Goal: Book appointment/travel/reservation

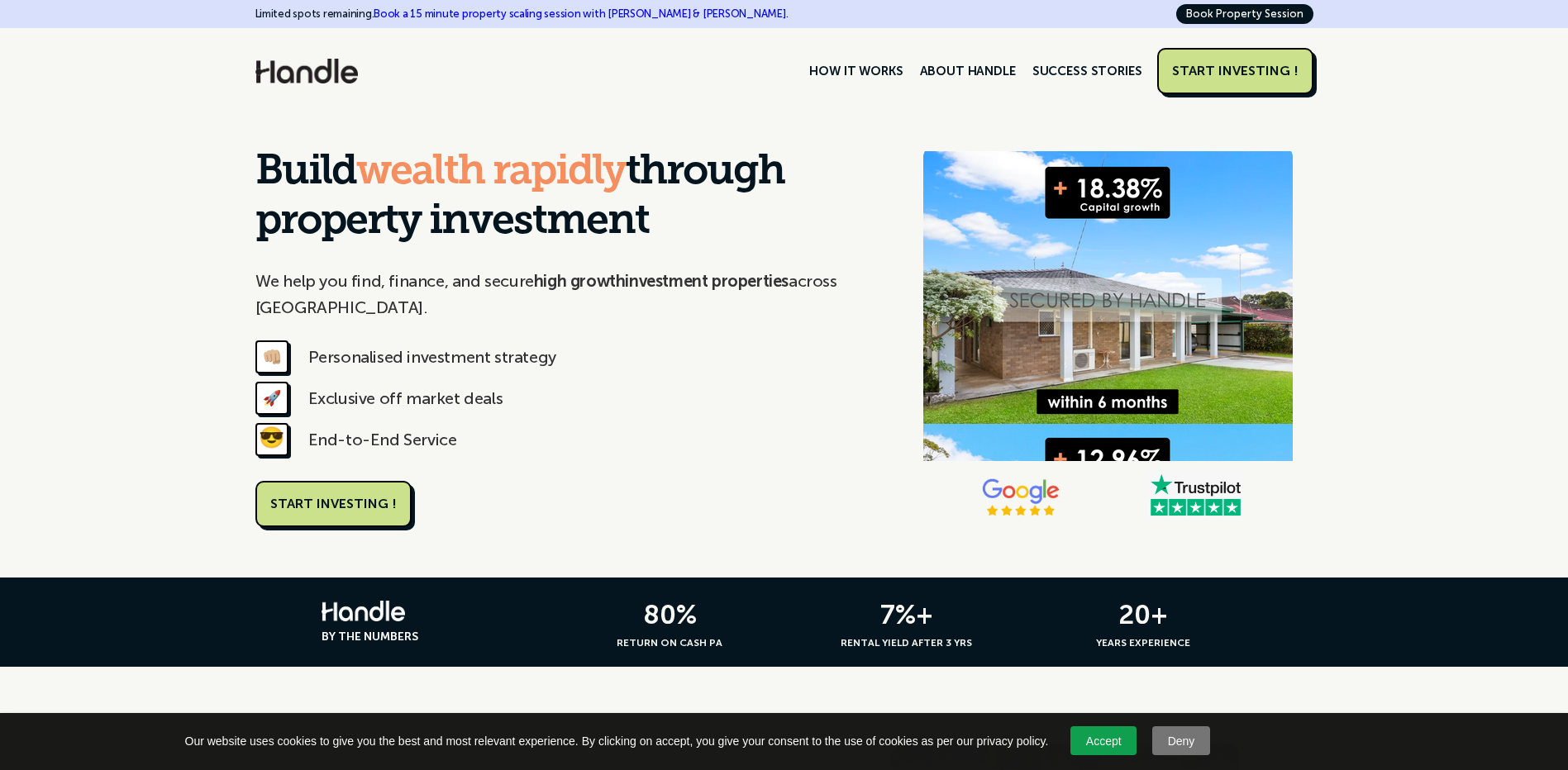
click at [1269, 16] on link "Book Property Session" at bounding box center [1244, 14] width 137 height 19
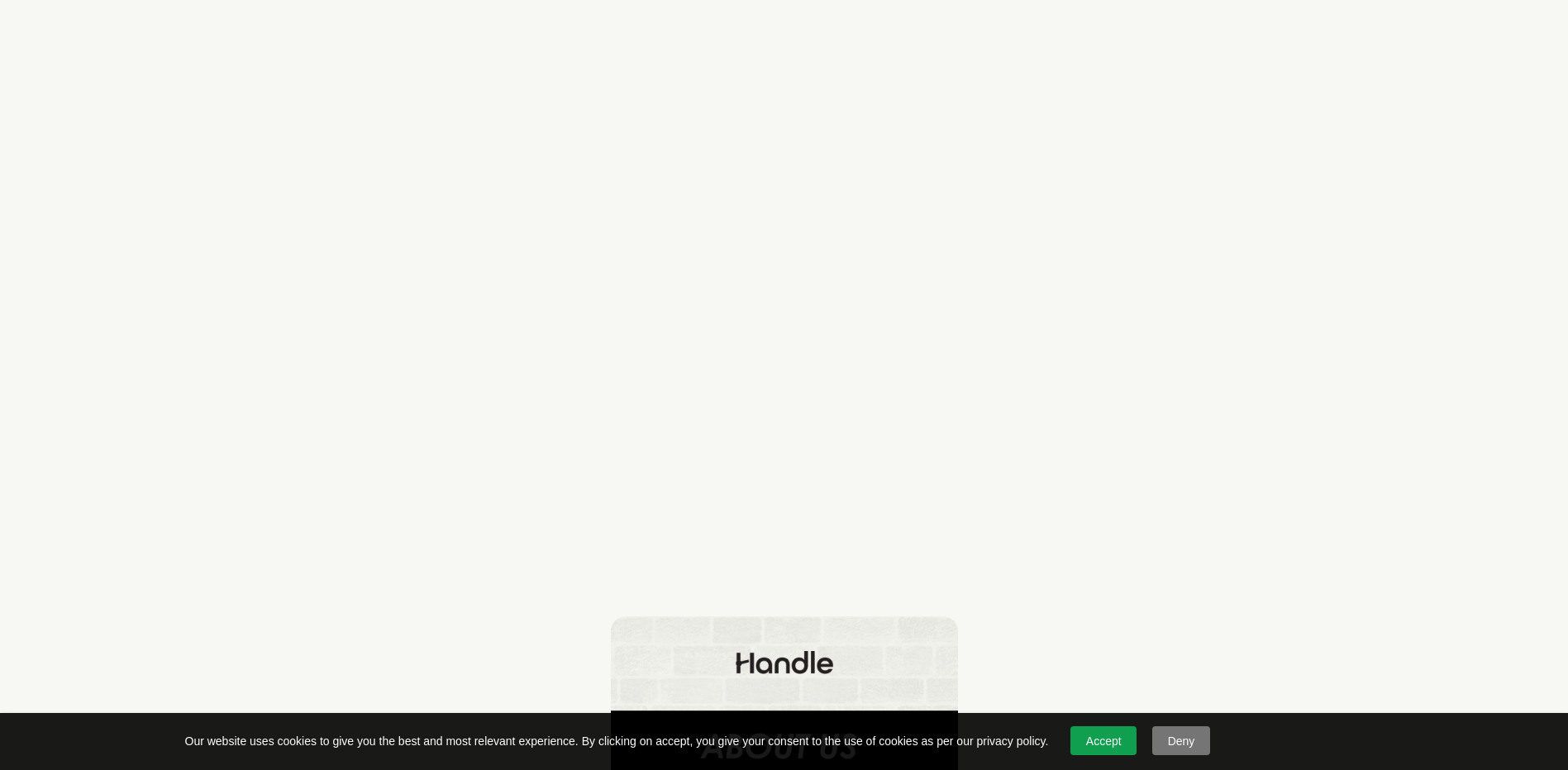
scroll to position [344, 0]
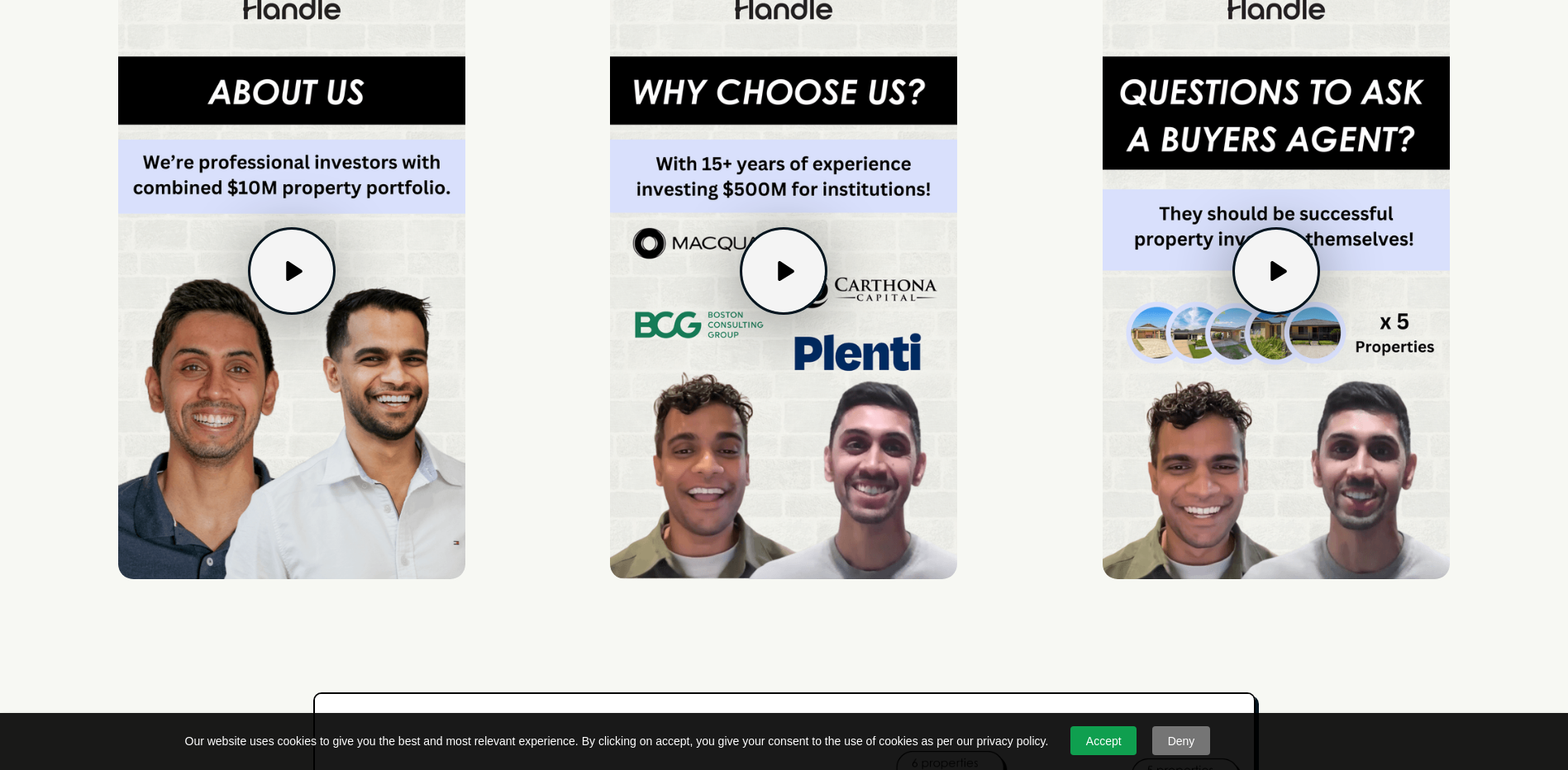
scroll to position [413, 0]
